Goal: Information Seeking & Learning: Learn about a topic

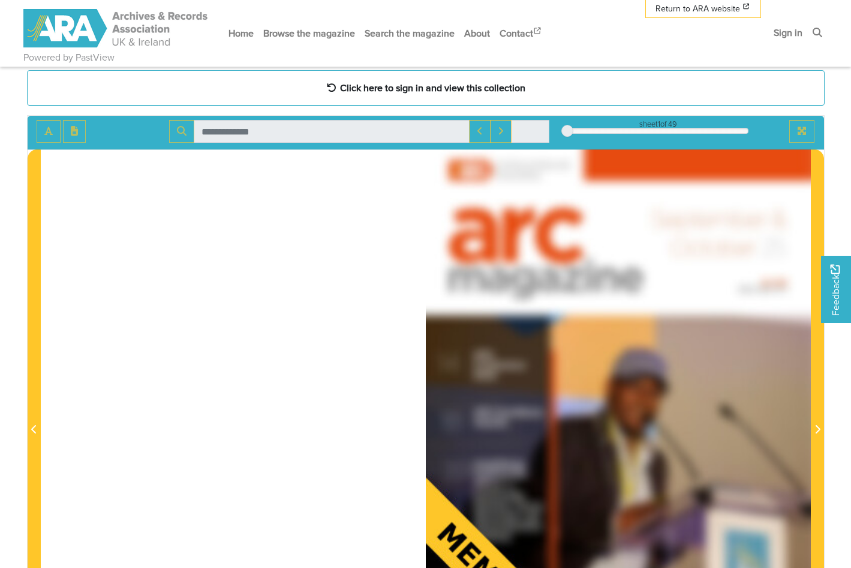
scroll to position [85, 0]
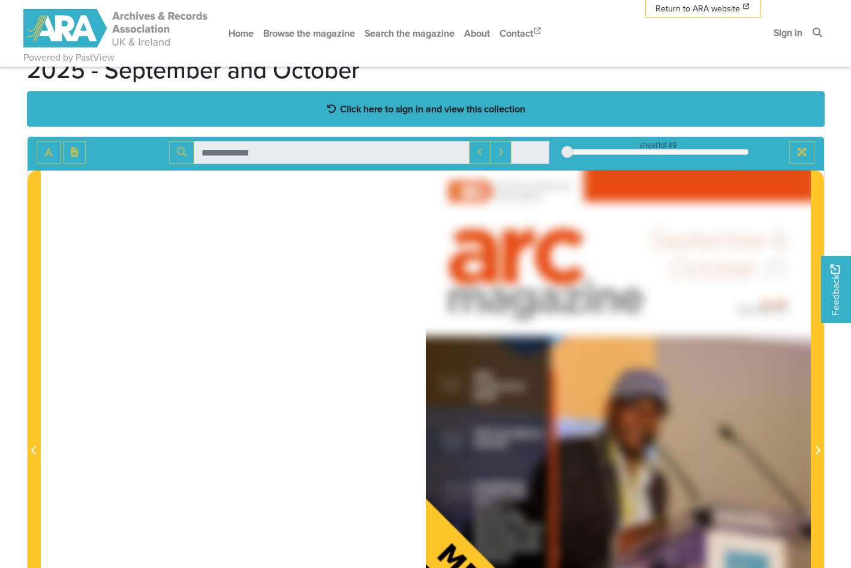
click at [374, 109] on strong "Click here to sign in and view this collection" at bounding box center [432, 108] width 185 height 13
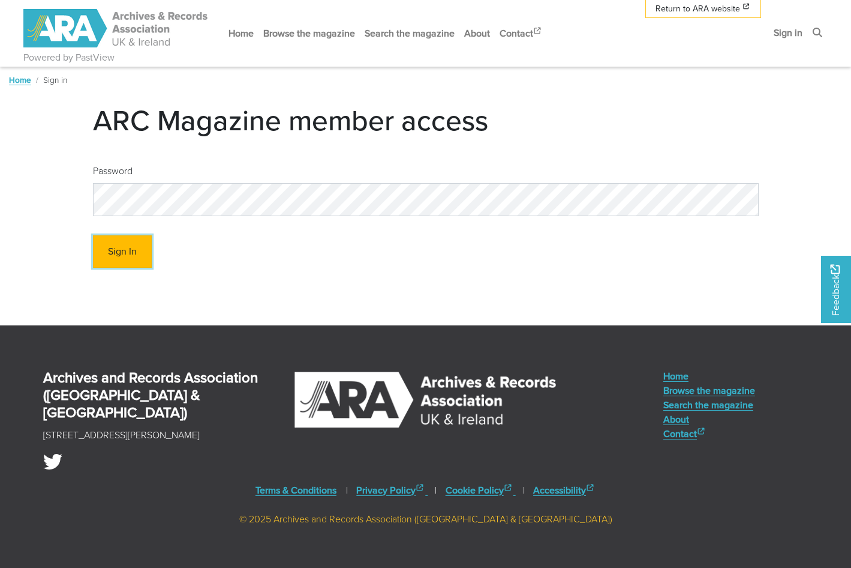
click at [128, 250] on button "Sign In" at bounding box center [122, 251] width 59 height 33
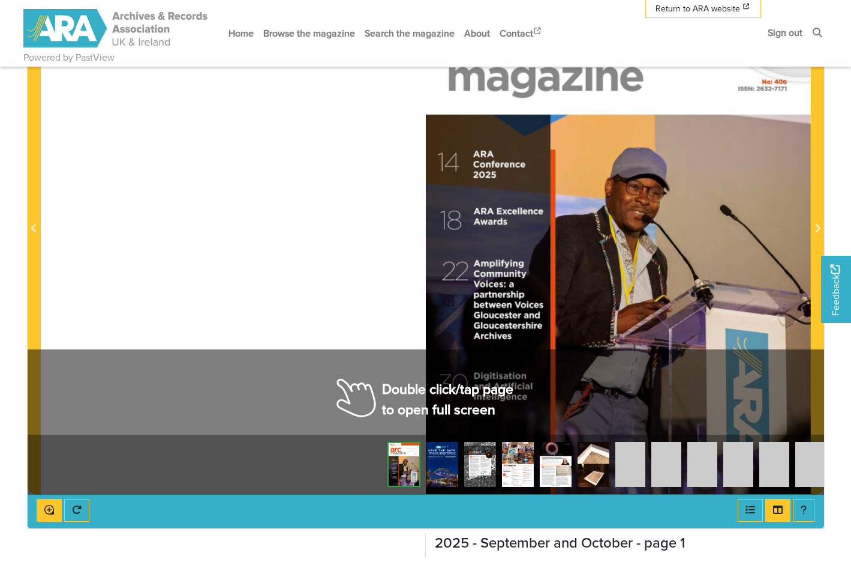
scroll to position [306, 0]
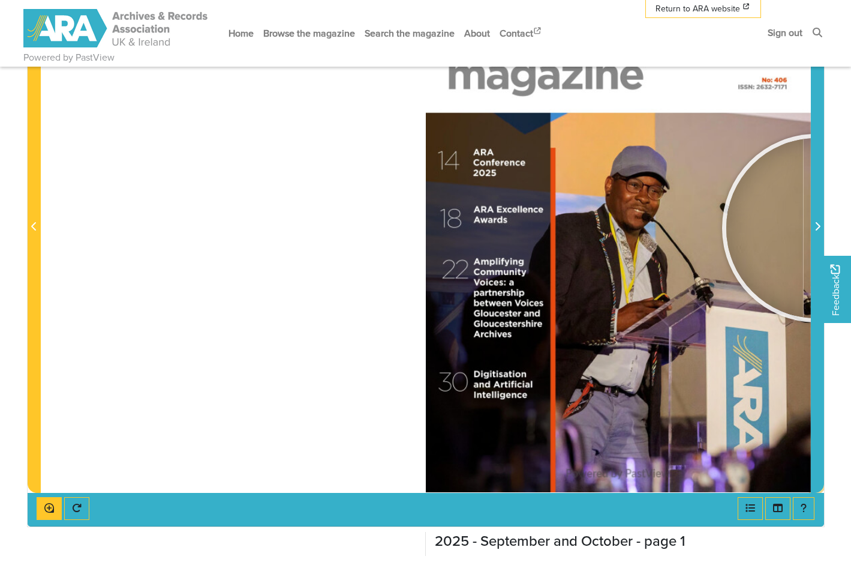
click at [817, 228] on icon "Next Page" at bounding box center [818, 226] width 6 height 10
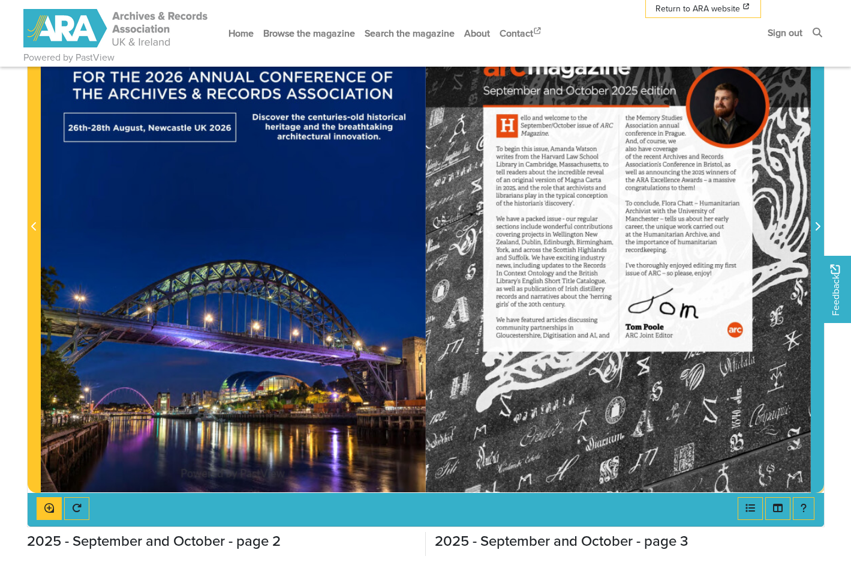
click at [817, 228] on icon "Next Page" at bounding box center [818, 226] width 6 height 10
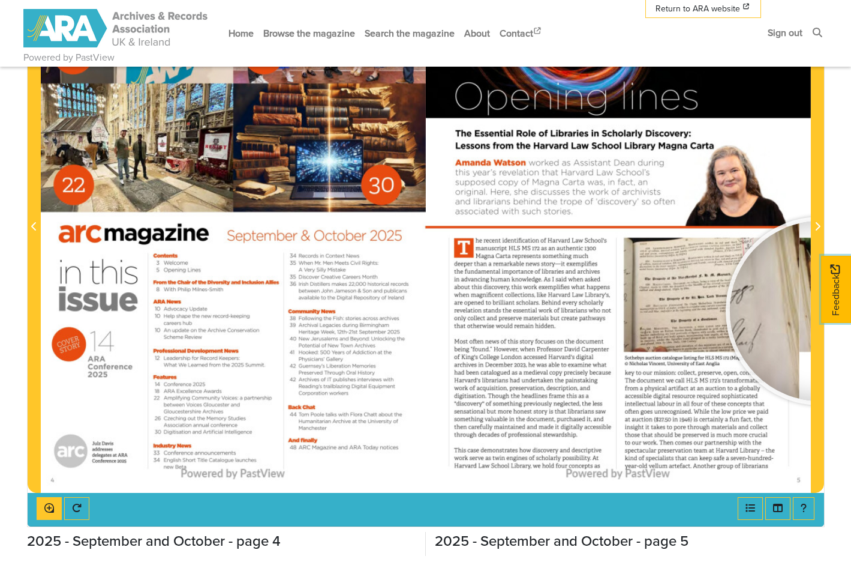
click at [845, 295] on link "Feedback" at bounding box center [836, 289] width 30 height 67
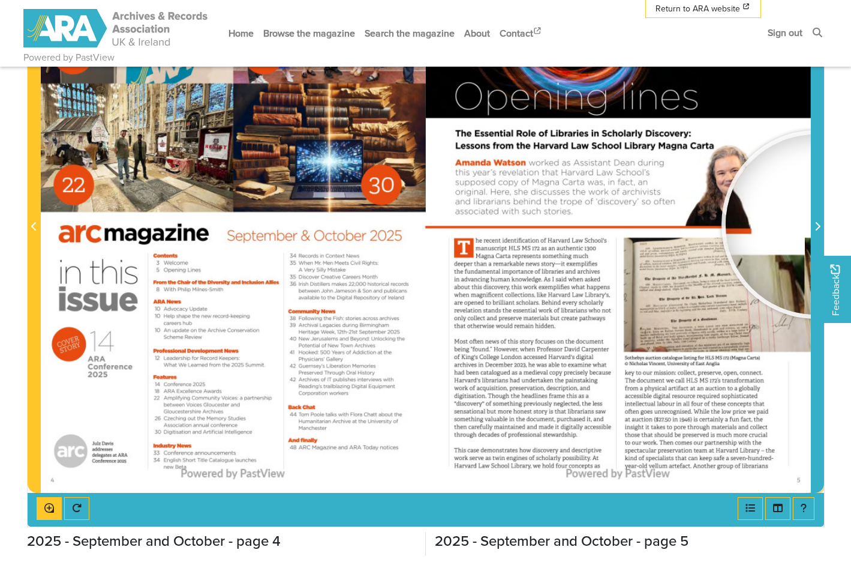
click at [816, 224] on icon "Next Page" at bounding box center [818, 226] width 6 height 10
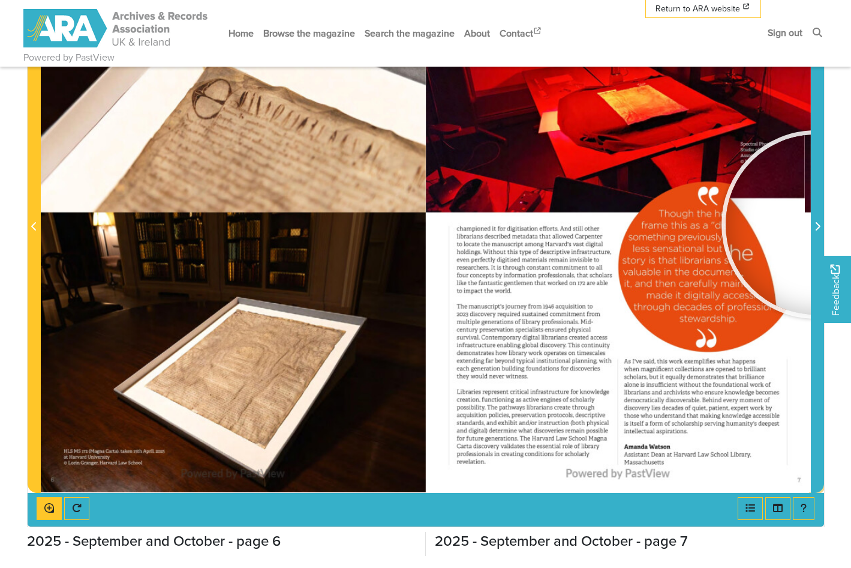
click at [816, 224] on icon "Next Page" at bounding box center [818, 226] width 6 height 10
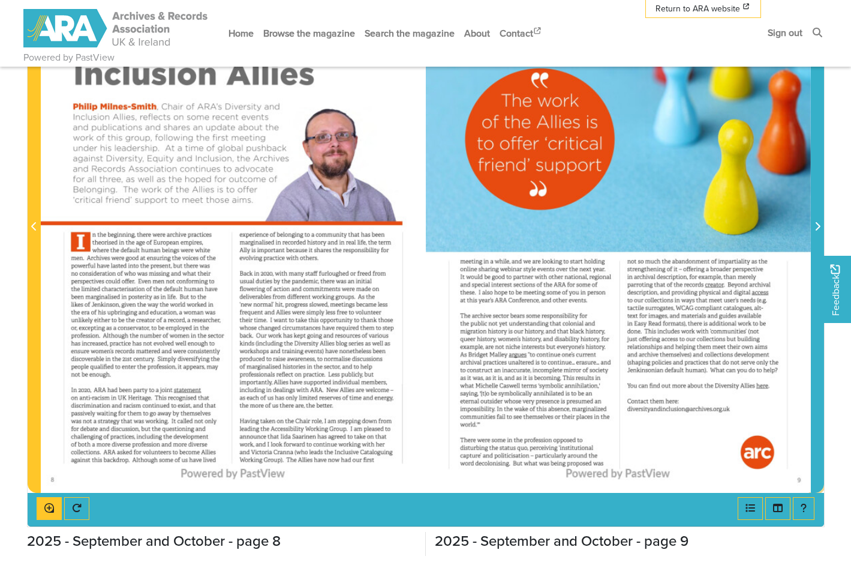
click at [816, 224] on icon "Next Page" at bounding box center [818, 226] width 6 height 10
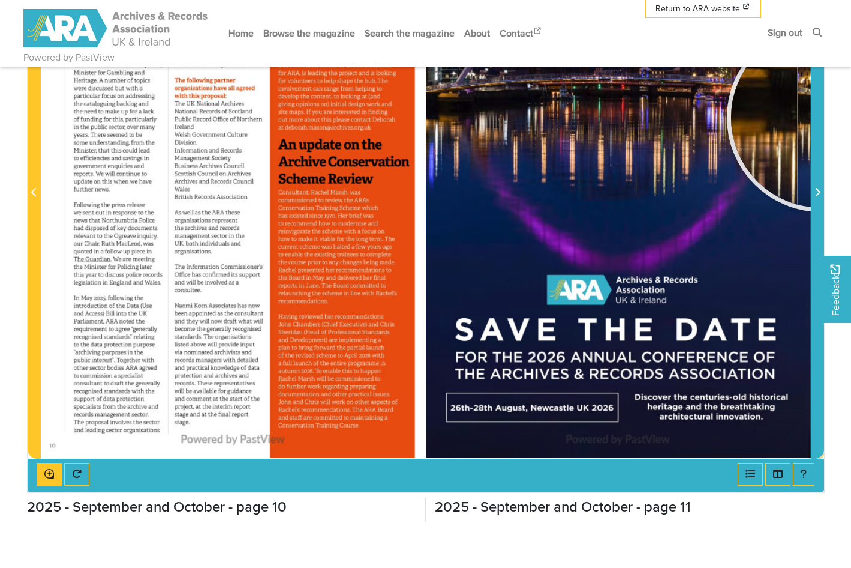
scroll to position [339, 0]
